Goal: Task Accomplishment & Management: Use online tool/utility

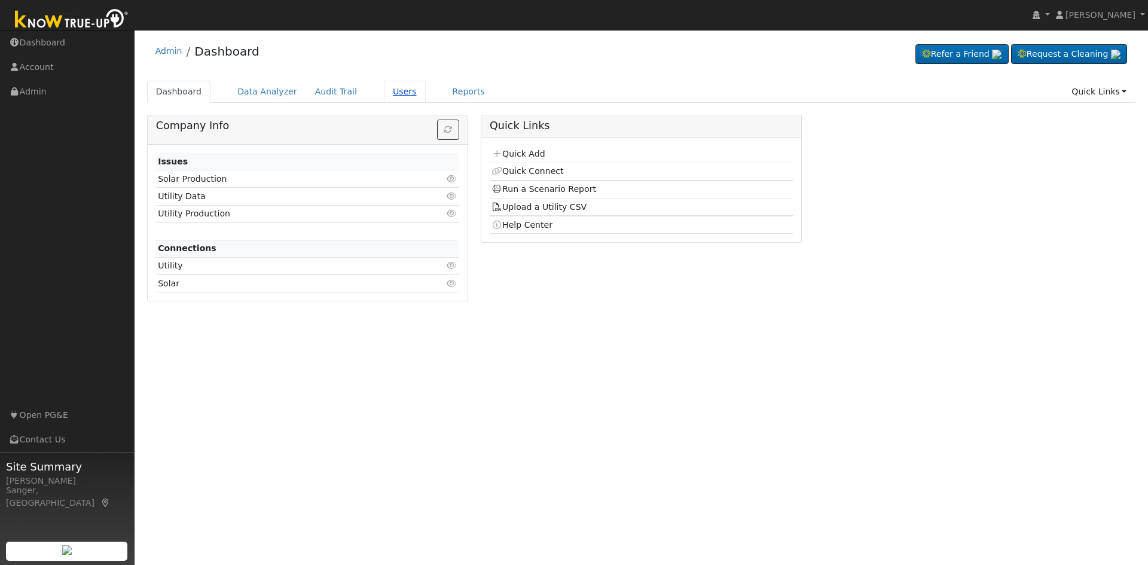
click at [389, 90] on link "Users" at bounding box center [405, 92] width 42 height 22
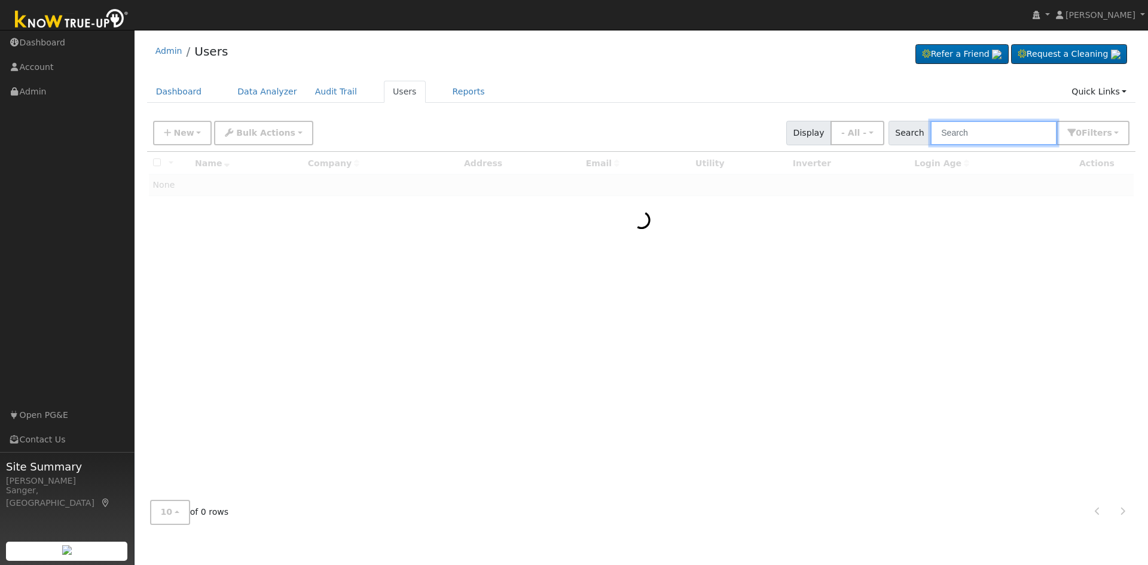
click at [990, 133] on input "text" at bounding box center [994, 133] width 127 height 25
paste input "[PERSON_NAME]"
type input "[PERSON_NAME]"
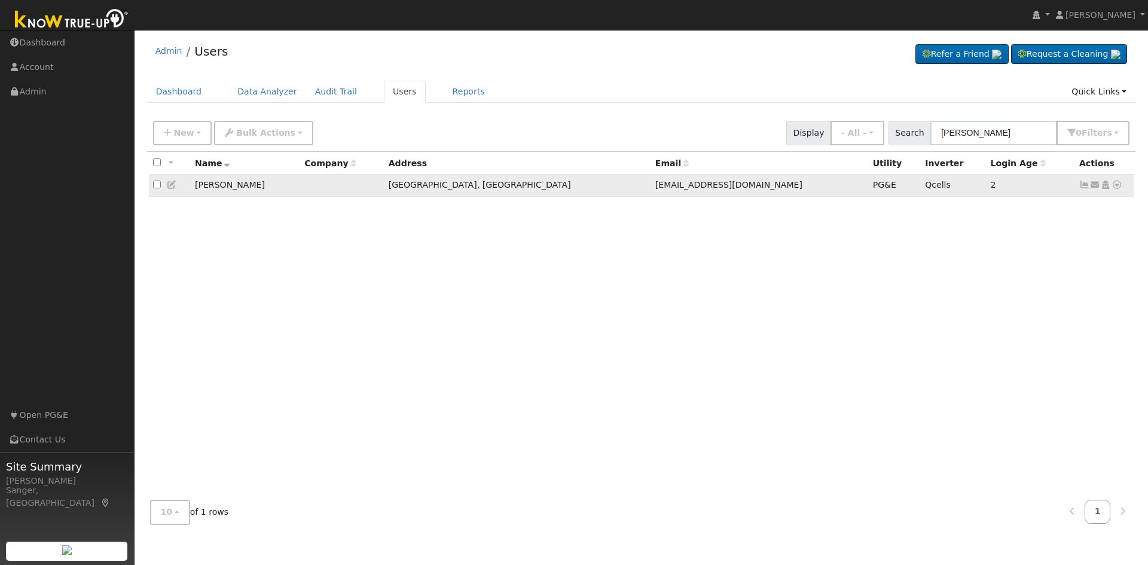
click at [1117, 184] on icon at bounding box center [1117, 185] width 11 height 8
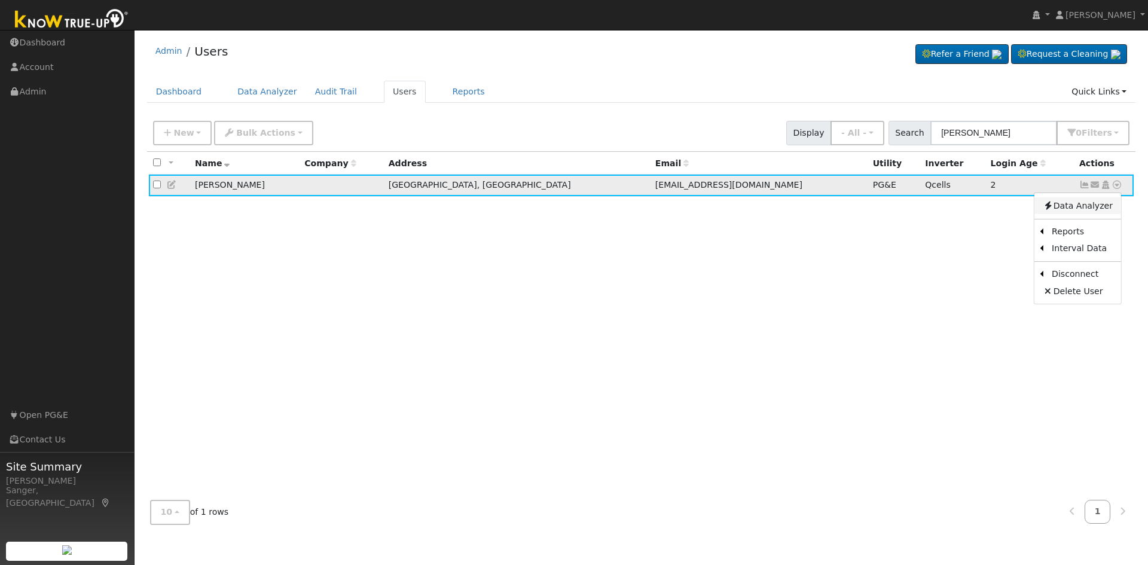
click at [1097, 209] on link "Data Analyzer" at bounding box center [1078, 205] width 87 height 17
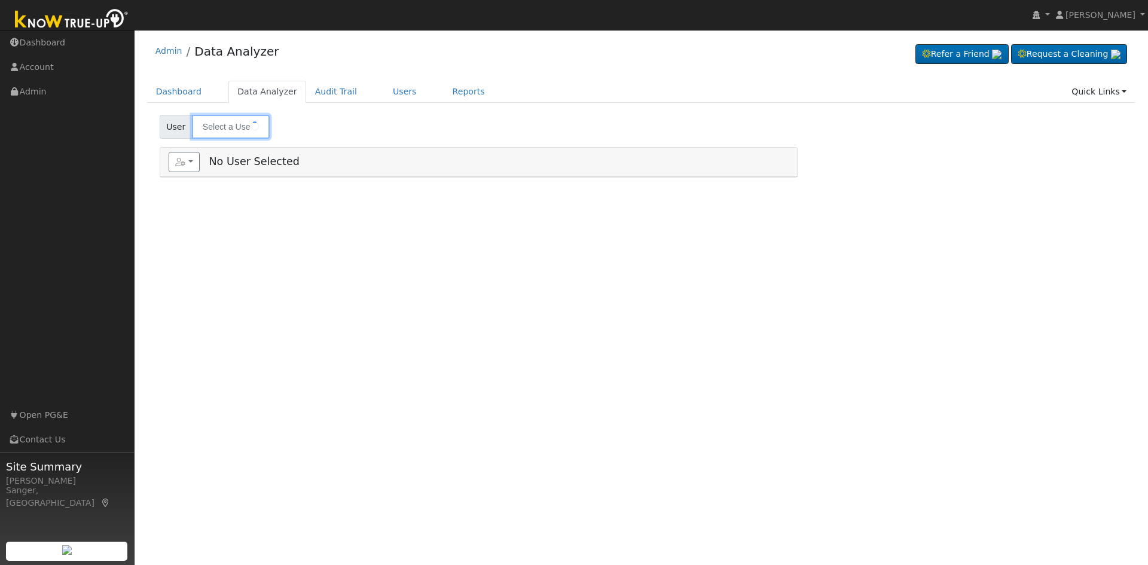
type input "[PERSON_NAME]"
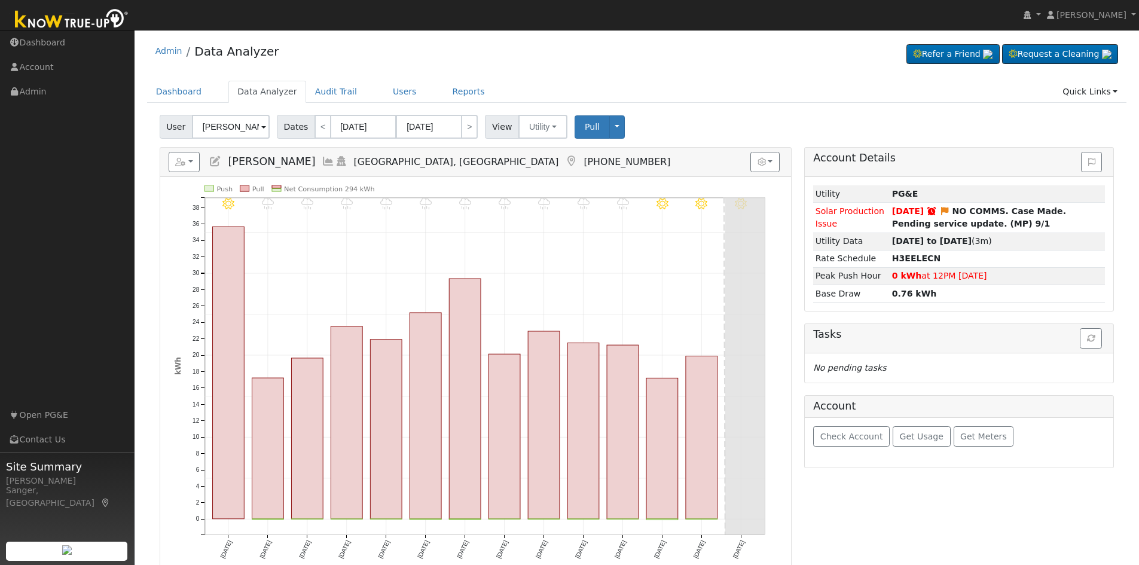
click at [322, 162] on icon at bounding box center [328, 161] width 13 height 11
